Goal: Information Seeking & Learning: Learn about a topic

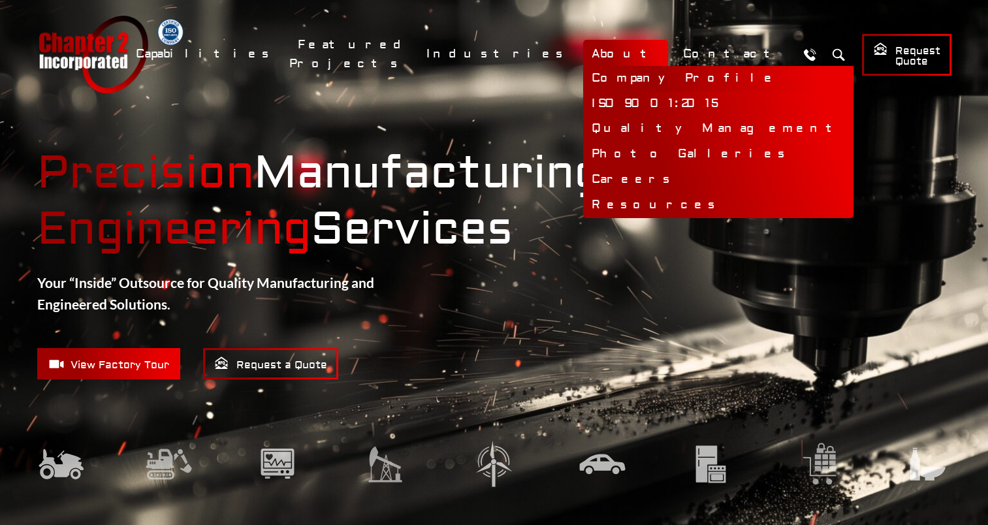
click at [651, 81] on link "Company Profile" at bounding box center [718, 78] width 270 height 25
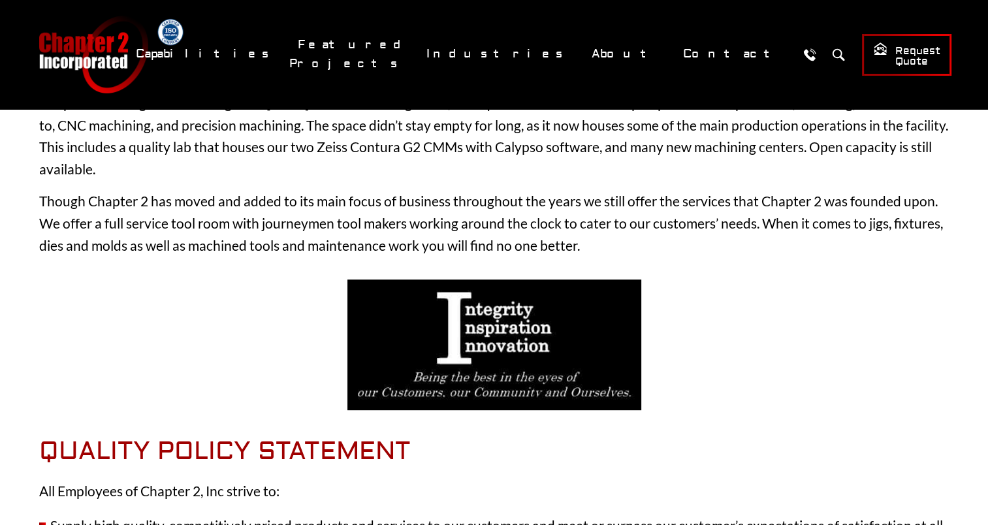
scroll to position [577, 0]
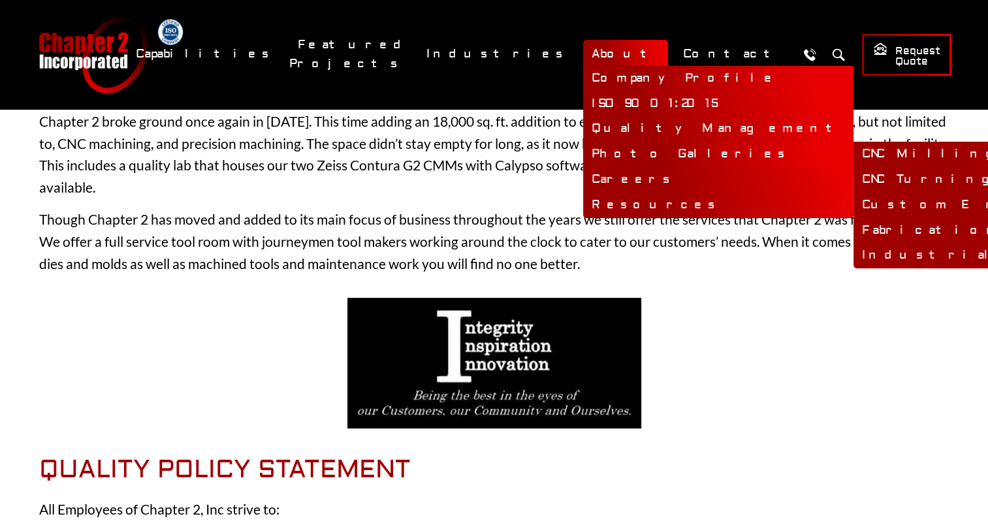
click at [674, 154] on link "Photo Galleries" at bounding box center [718, 154] width 270 height 25
click at [661, 151] on link "Photo Galleries" at bounding box center [718, 154] width 270 height 25
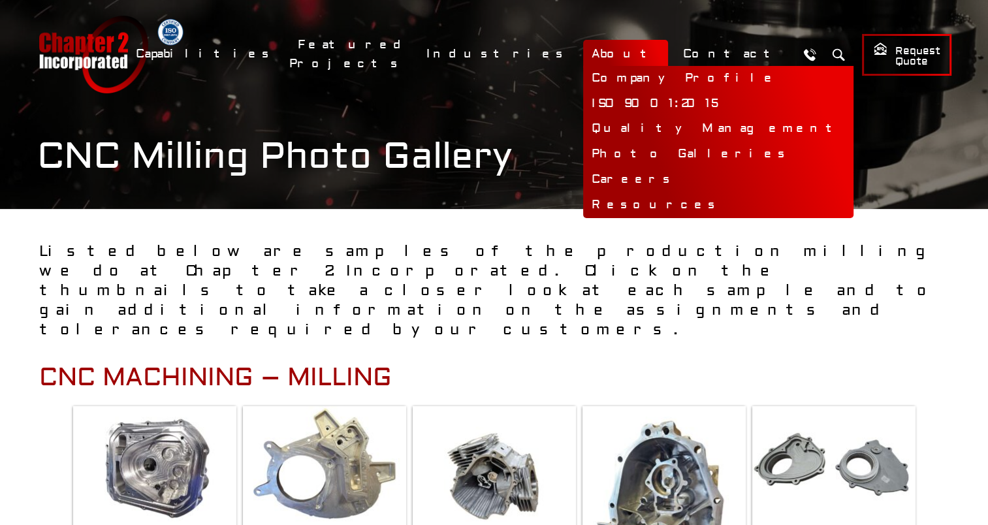
click at [661, 50] on link "About" at bounding box center [625, 54] width 85 height 28
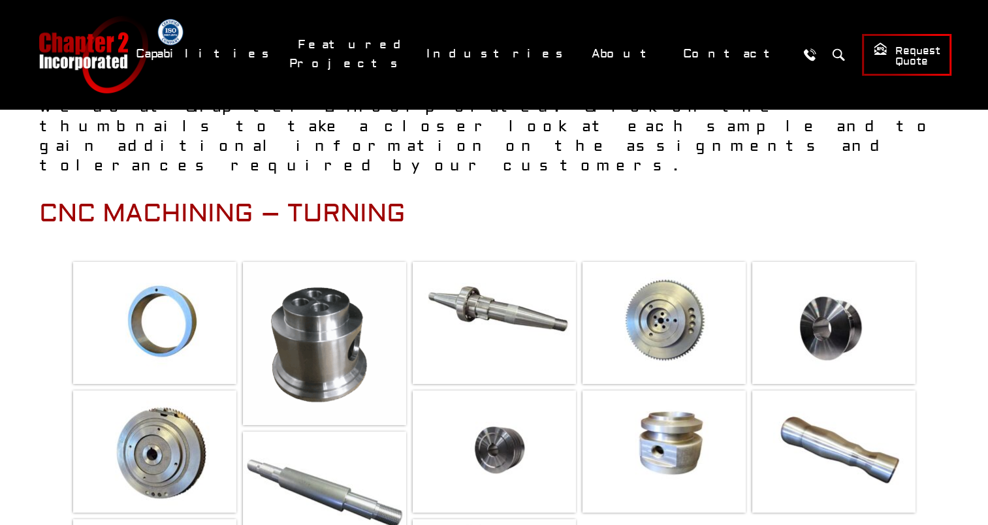
scroll to position [46, 0]
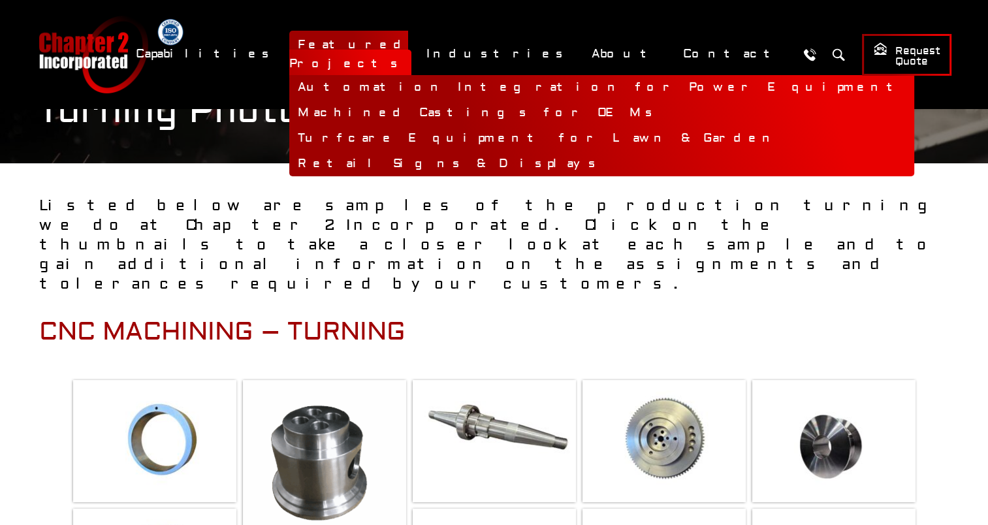
click at [411, 56] on link "Featured Projects" at bounding box center [350, 54] width 122 height 47
click at [509, 76] on link "Automation Integration for Power Equipment" at bounding box center [601, 87] width 625 height 25
